Goal: Transaction & Acquisition: Purchase product/service

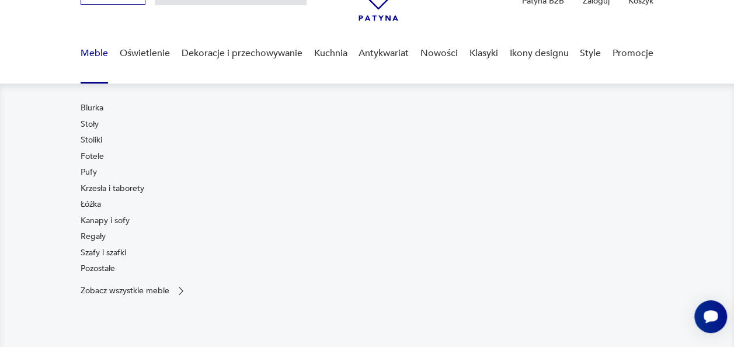
scroll to position [70, 0]
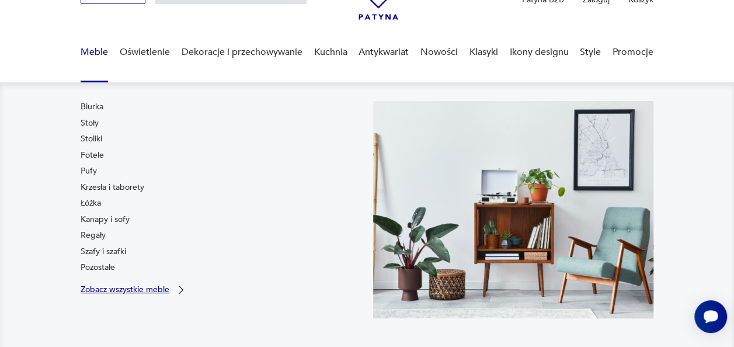
click at [95, 292] on p "Zobacz wszystkie meble" at bounding box center [125, 290] width 89 height 8
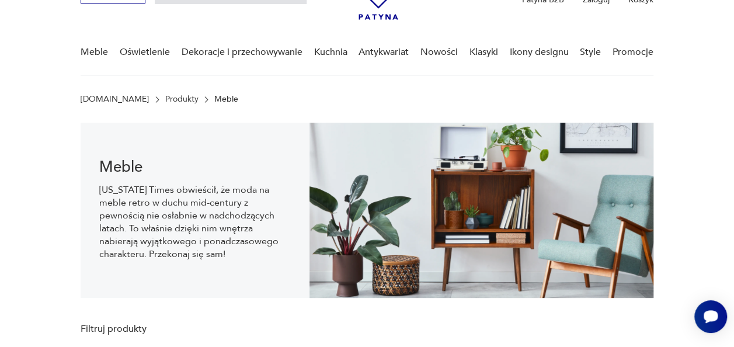
scroll to position [18, 0]
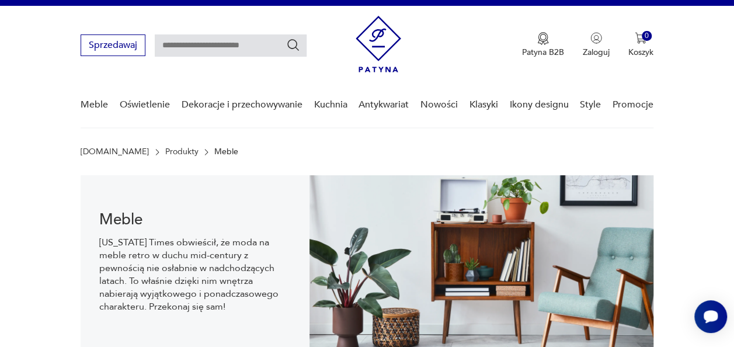
click at [186, 50] on input "text" at bounding box center [231, 45] width 152 height 22
type input "******"
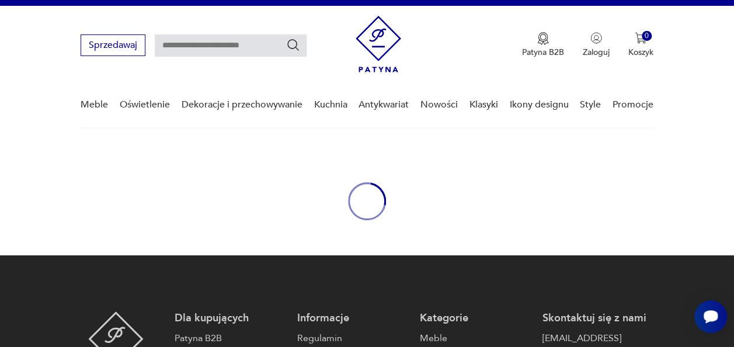
type input "******"
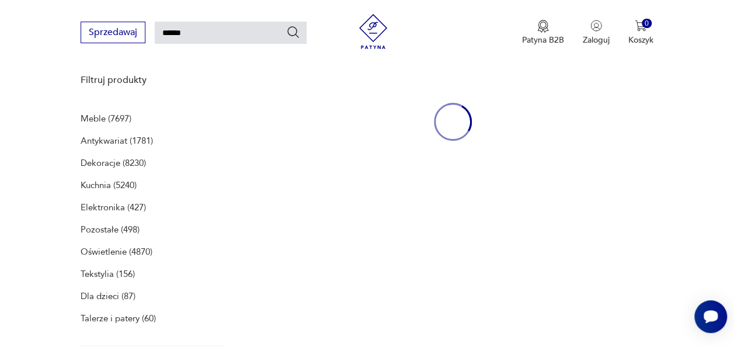
scroll to position [151, 0]
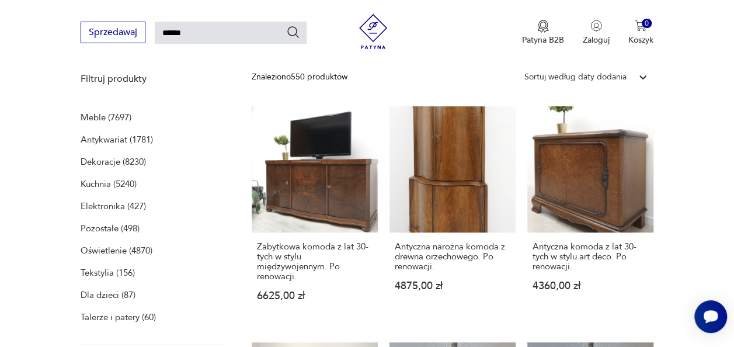
click at [94, 117] on p "Meble (7697)" at bounding box center [106, 117] width 51 height 16
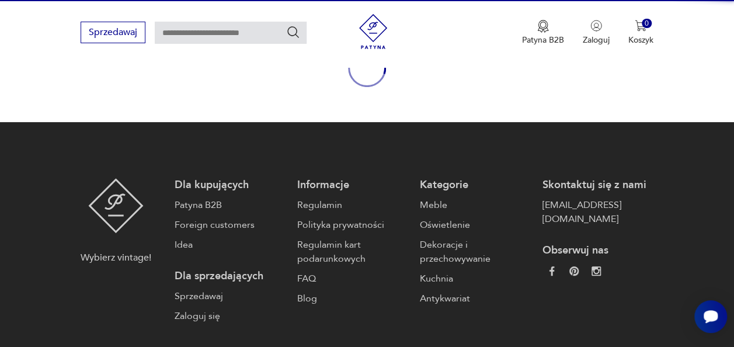
type input "******"
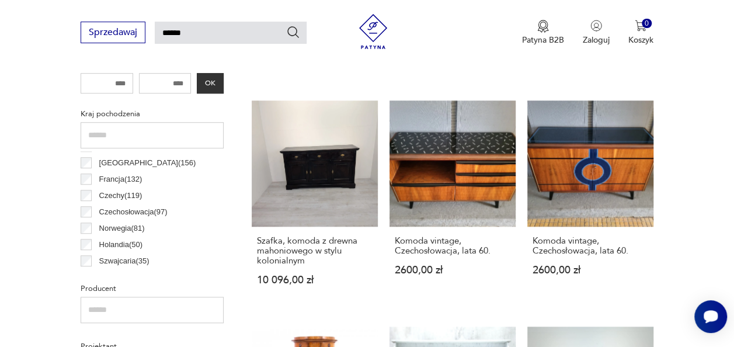
scroll to position [93, 0]
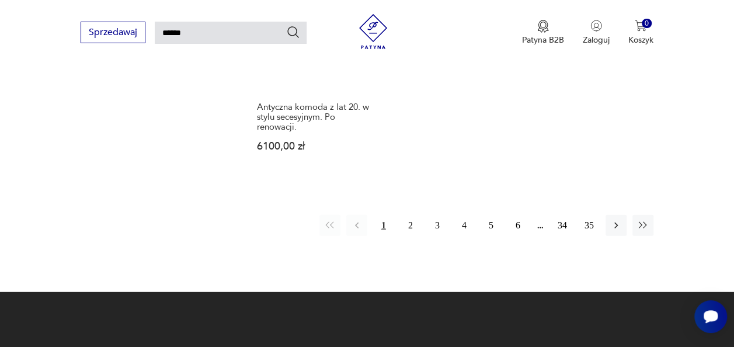
scroll to position [1448, 0]
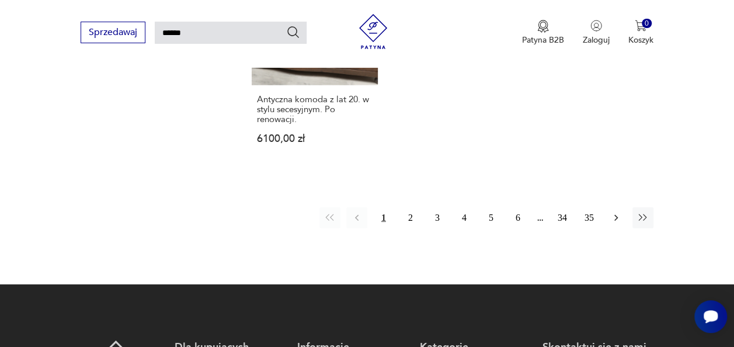
click at [616, 218] on icon "button" at bounding box center [617, 218] width 4 height 6
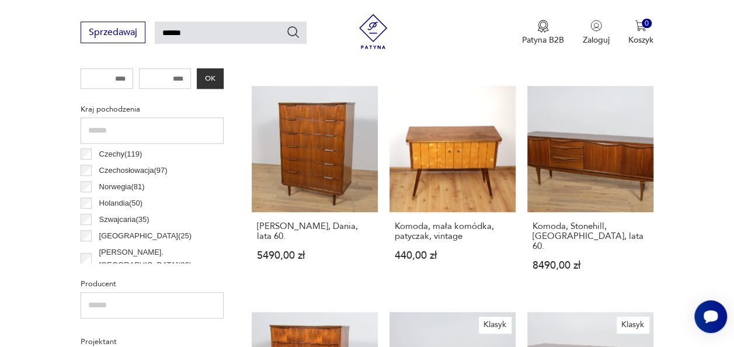
scroll to position [117, 0]
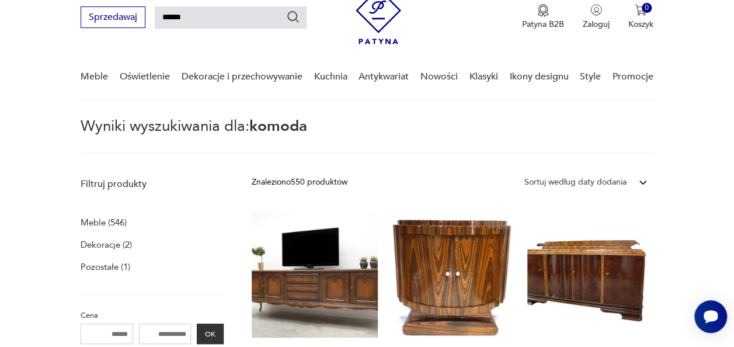
scroll to position [42, 0]
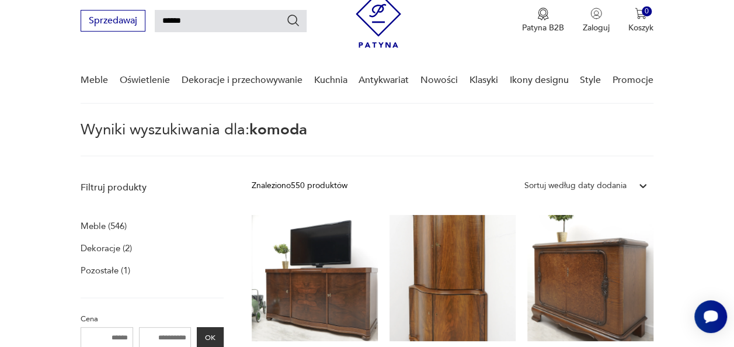
click at [94, 222] on p "Meble (546)" at bounding box center [104, 226] width 46 height 16
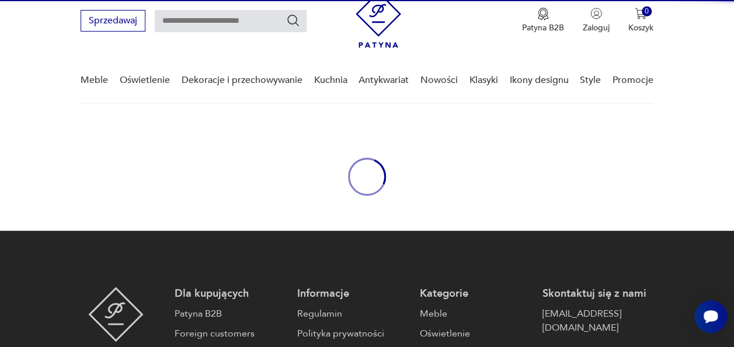
type input "******"
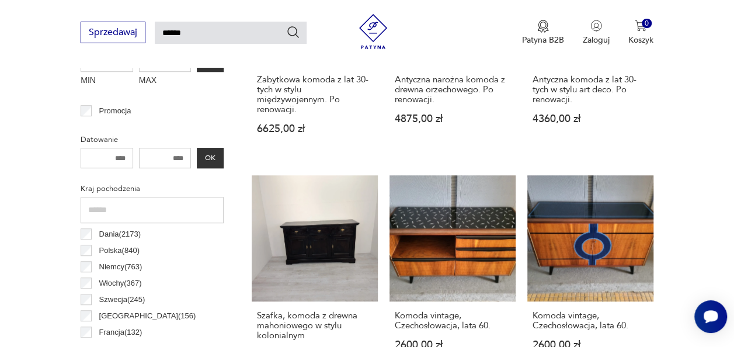
scroll to position [369, 0]
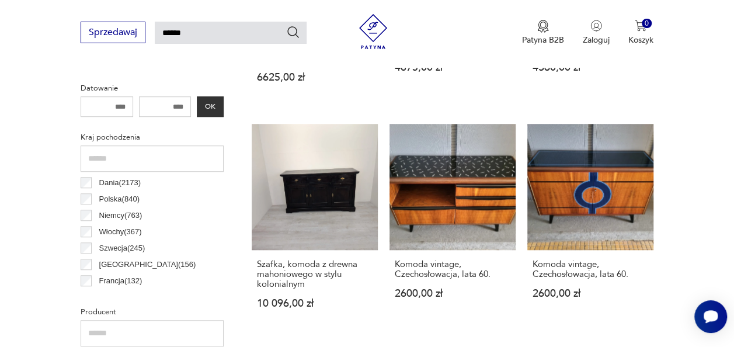
click at [109, 164] on input "text" at bounding box center [152, 158] width 143 height 26
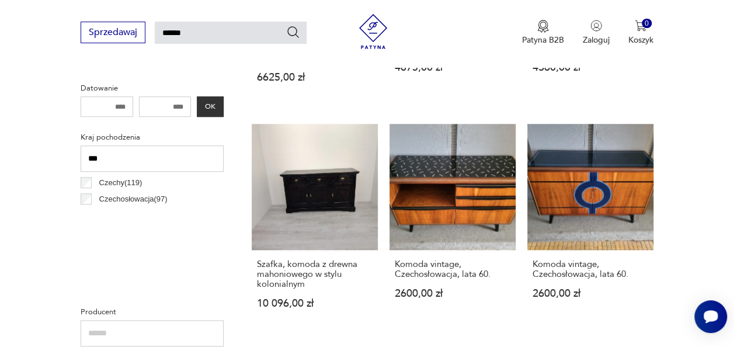
type input "***"
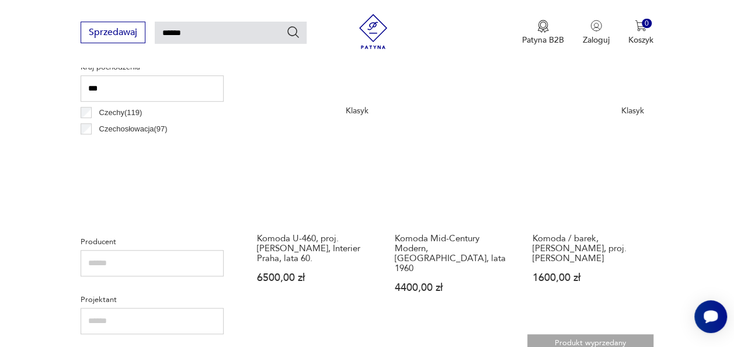
scroll to position [393, 0]
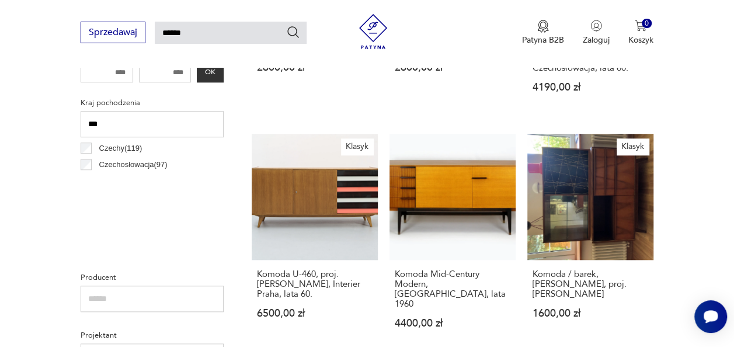
scroll to position [346, 0]
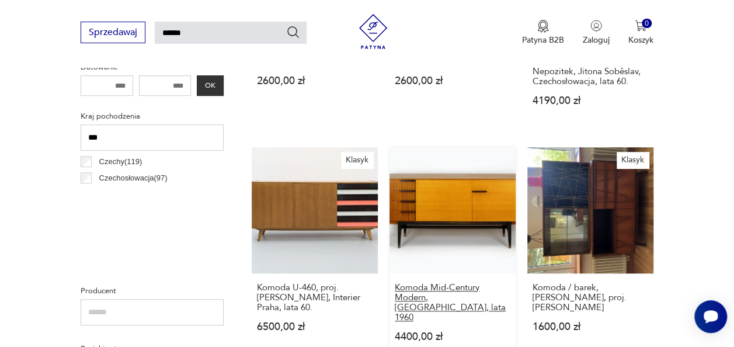
click at [428, 287] on h3 "Komoda Mid-Century Modern, [GEOGRAPHIC_DATA], lata 1960" at bounding box center [453, 303] width 116 height 40
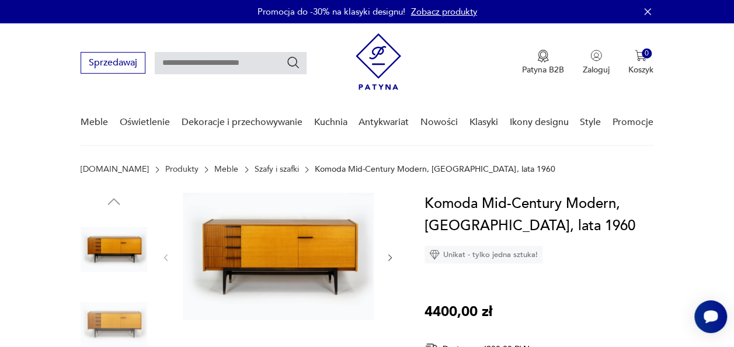
click at [255, 174] on link "Szafy i szafki" at bounding box center [277, 169] width 44 height 9
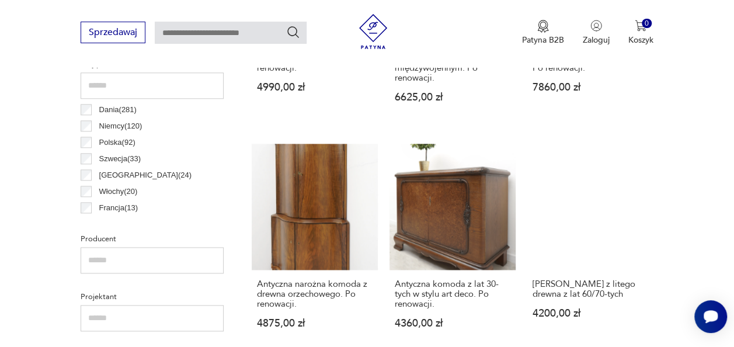
scroll to position [619, 0]
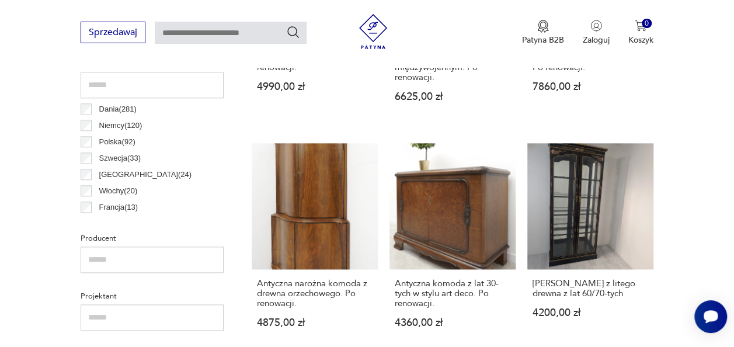
click at [105, 84] on input "text" at bounding box center [152, 85] width 143 height 26
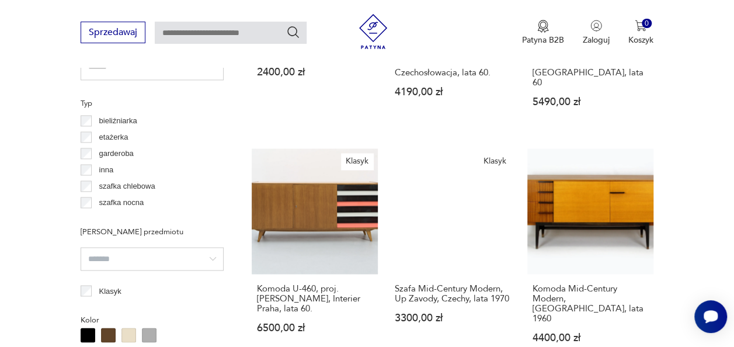
scroll to position [847, 0]
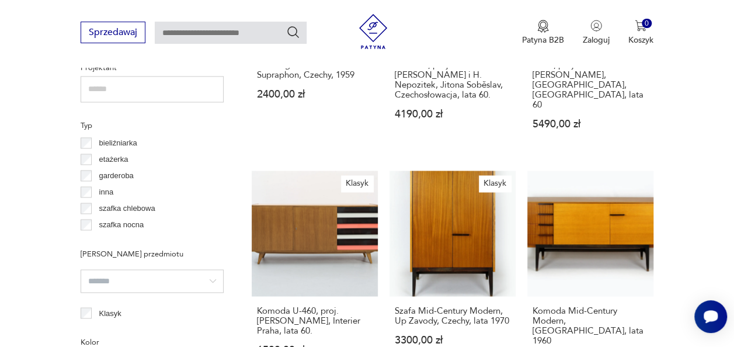
click at [93, 86] on input "text" at bounding box center [152, 89] width 143 height 26
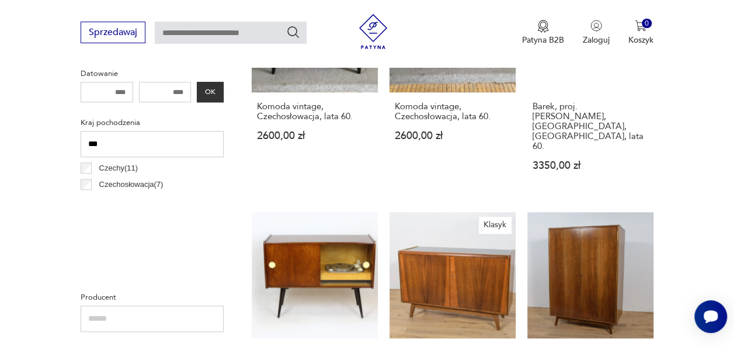
scroll to position [543, 0]
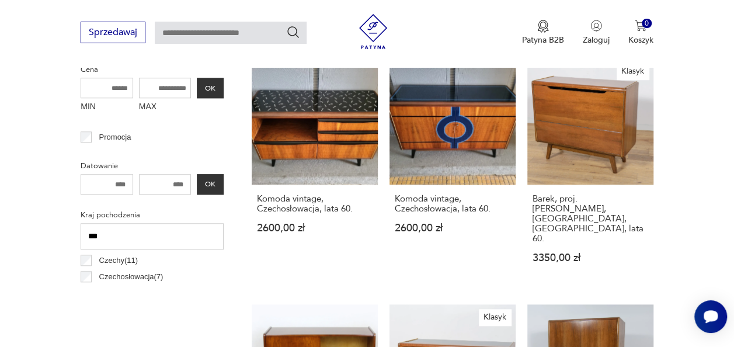
scroll to position [543, 0]
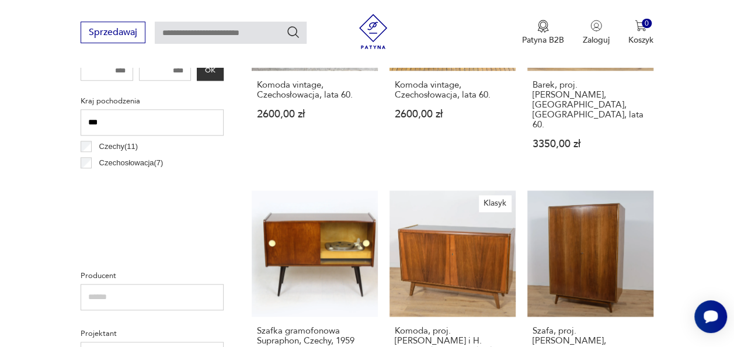
scroll to position [613, 0]
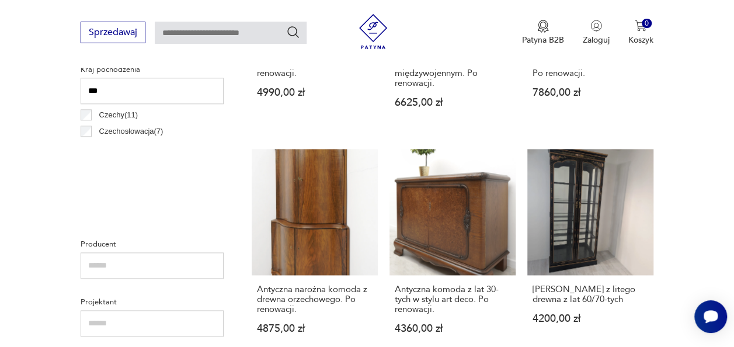
scroll to position [613, 0]
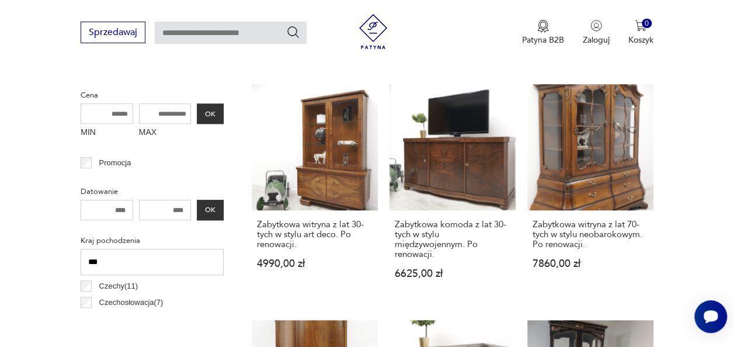
scroll to position [310, 0]
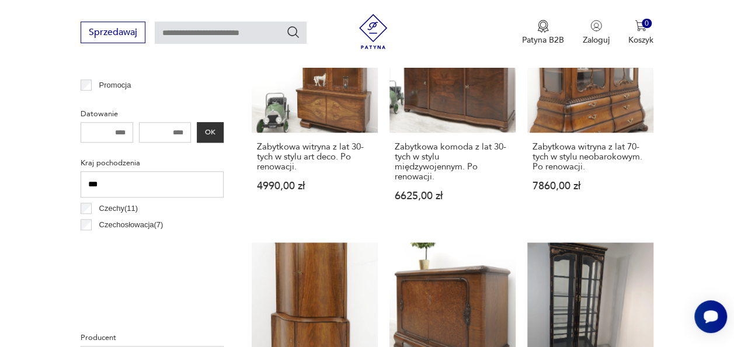
scroll to position [520, 0]
click at [107, 175] on input "***" at bounding box center [152, 184] width 143 height 26
type input "*"
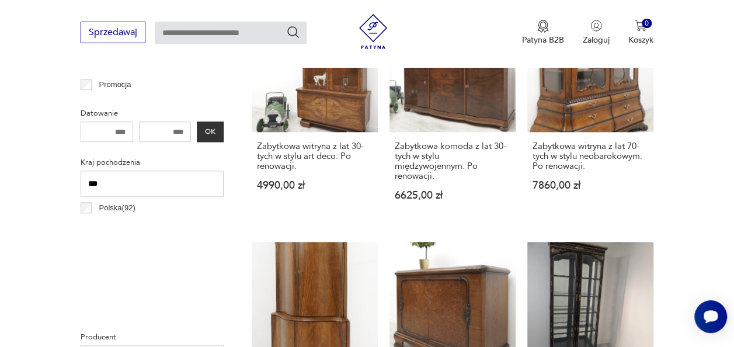
type input "***"
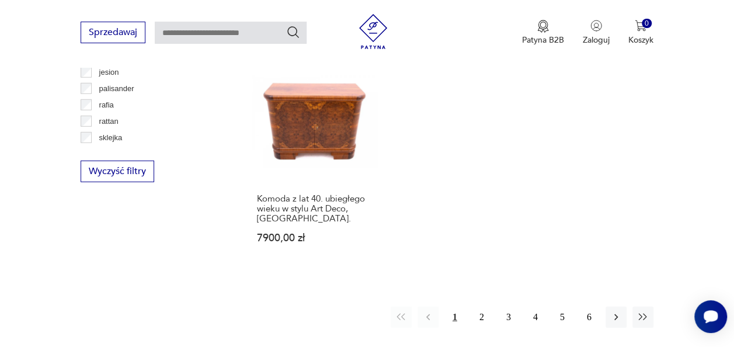
scroll to position [1712, 0]
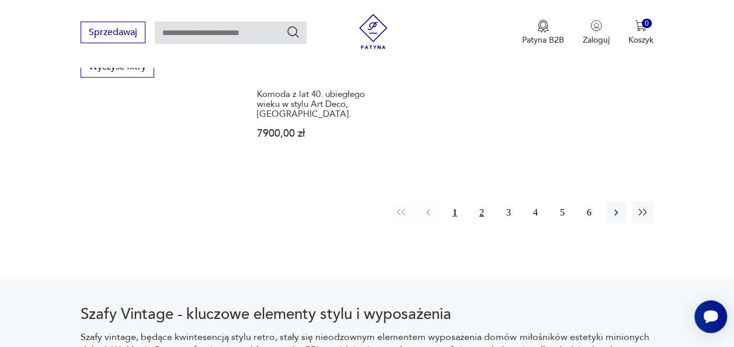
click at [481, 202] on button "2" at bounding box center [481, 212] width 21 height 21
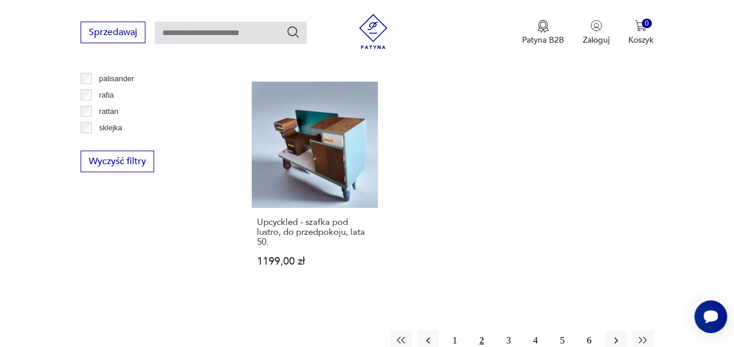
scroll to position [1618, 0]
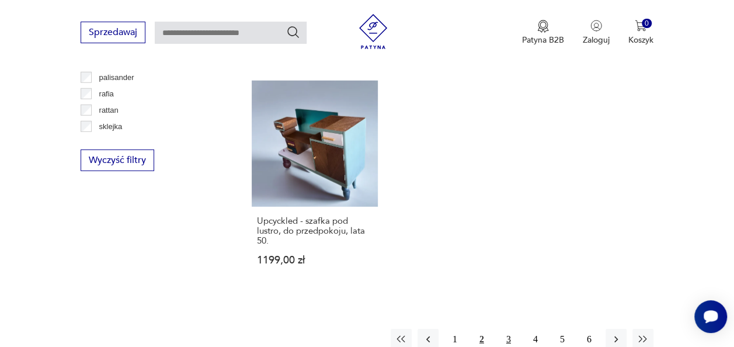
click at [506, 329] on button "3" at bounding box center [508, 339] width 21 height 21
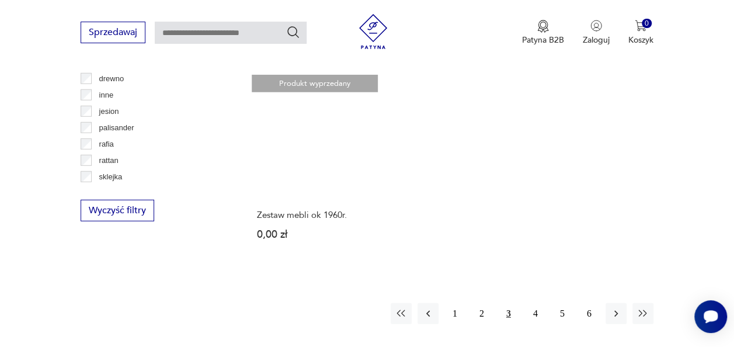
scroll to position [1642, 0]
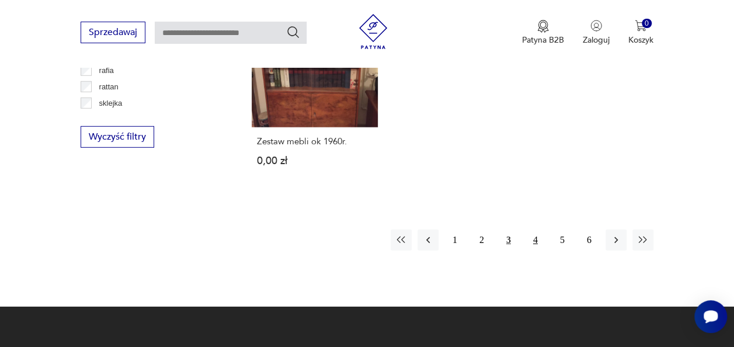
click at [539, 240] on button "4" at bounding box center [535, 240] width 21 height 21
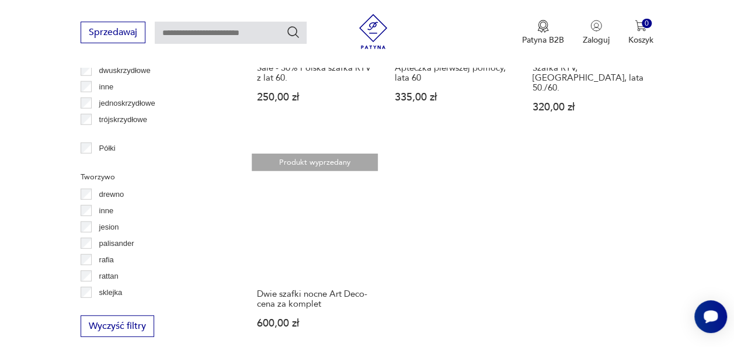
scroll to position [1455, 0]
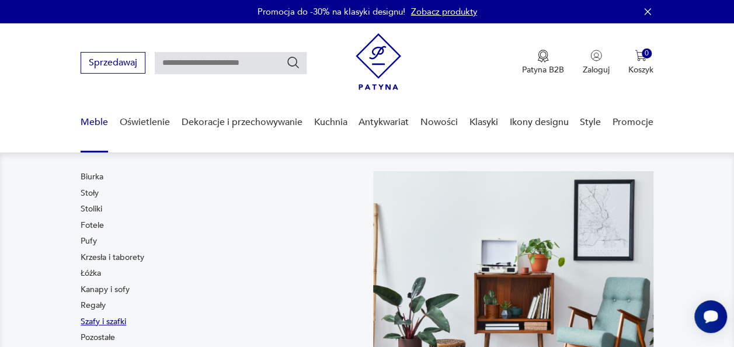
click at [98, 321] on link "Szafy i szafki" at bounding box center [104, 322] width 46 height 12
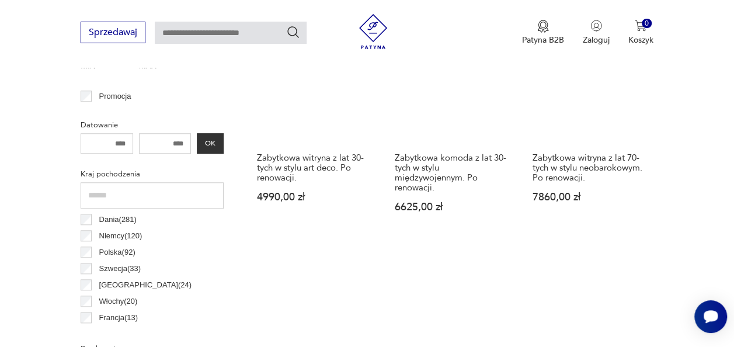
scroll to position [532, 0]
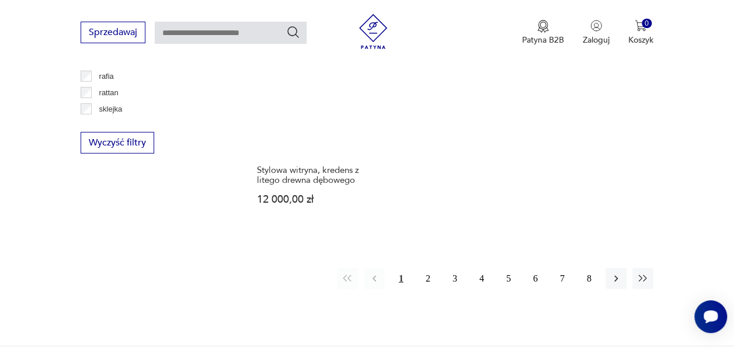
scroll to position [1652, 0]
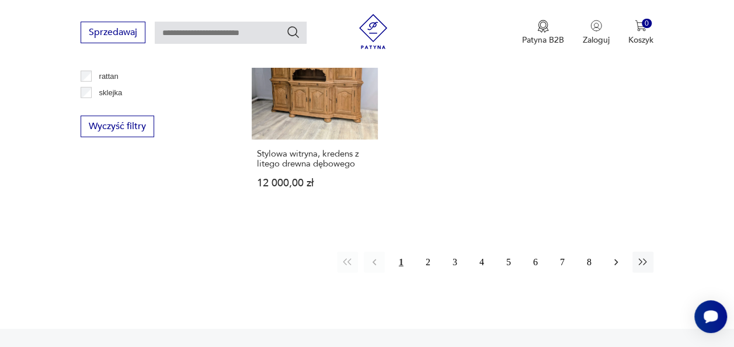
click at [614, 266] on icon "button" at bounding box center [616, 262] width 12 height 12
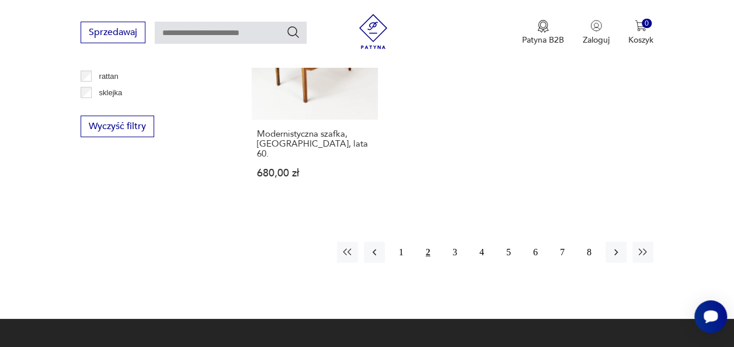
scroll to position [1677, 0]
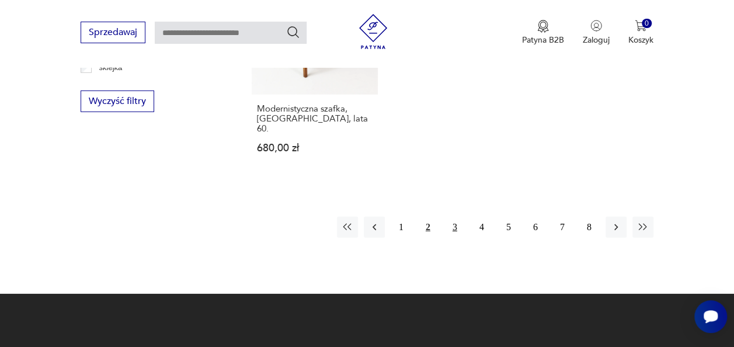
click at [458, 228] on button "3" at bounding box center [455, 227] width 21 height 21
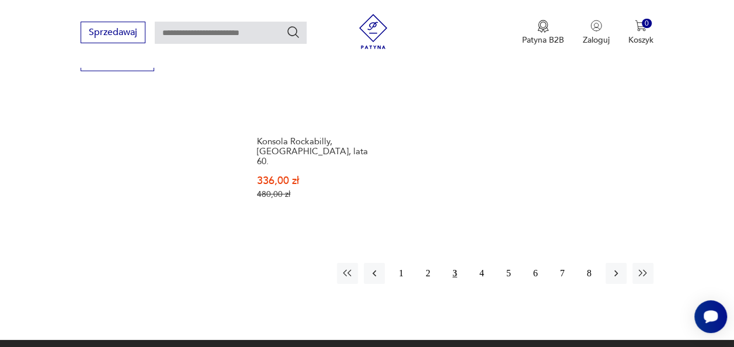
scroll to position [1724, 0]
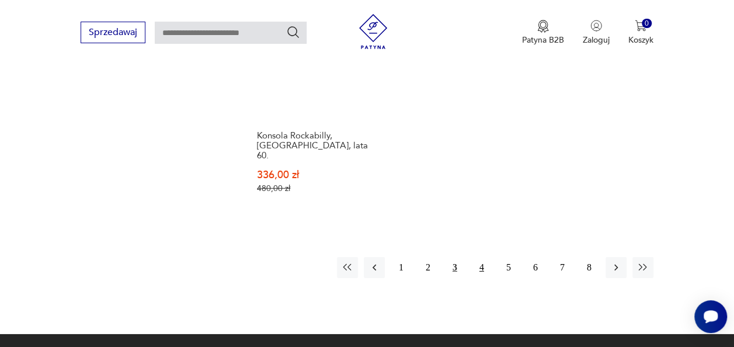
click at [480, 257] on button "4" at bounding box center [481, 267] width 21 height 21
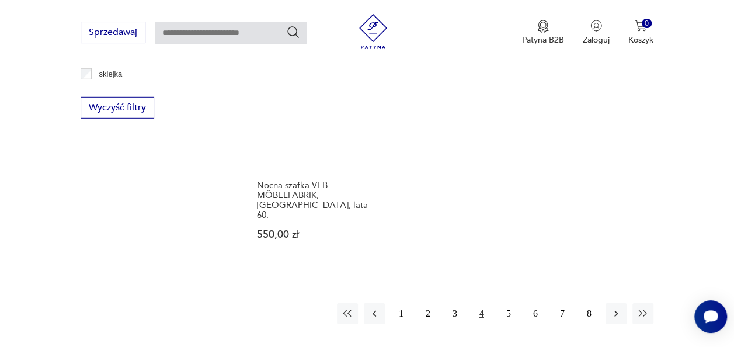
scroll to position [1680, 0]
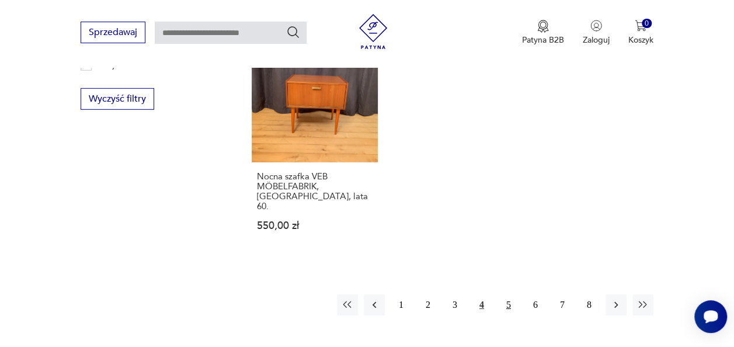
click at [507, 294] on button "5" at bounding box center [508, 304] width 21 height 21
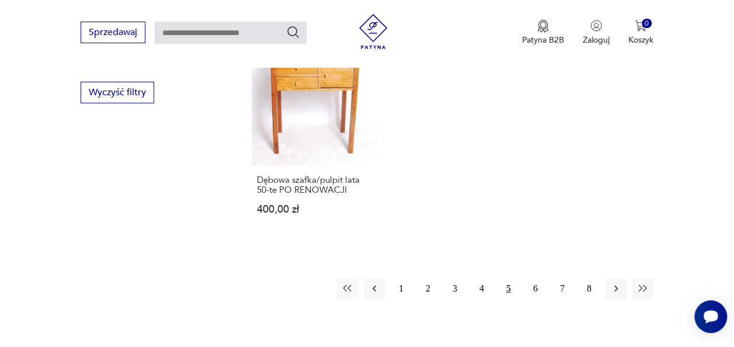
scroll to position [1718, 0]
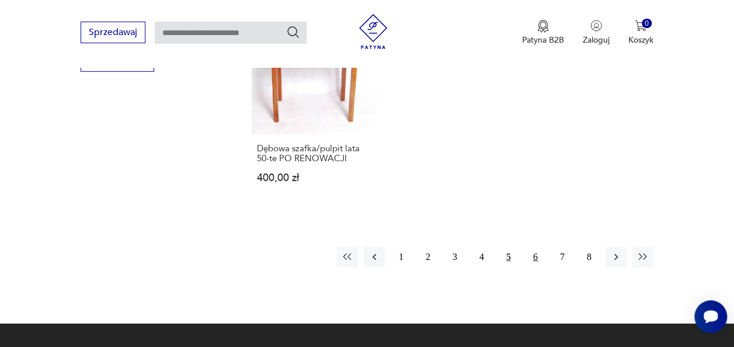
click at [537, 247] on button "6" at bounding box center [535, 257] width 21 height 21
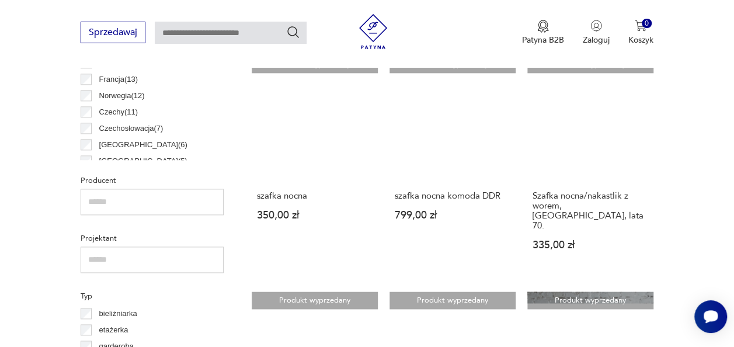
scroll to position [682, 0]
